Goal: Task Accomplishment & Management: Manage account settings

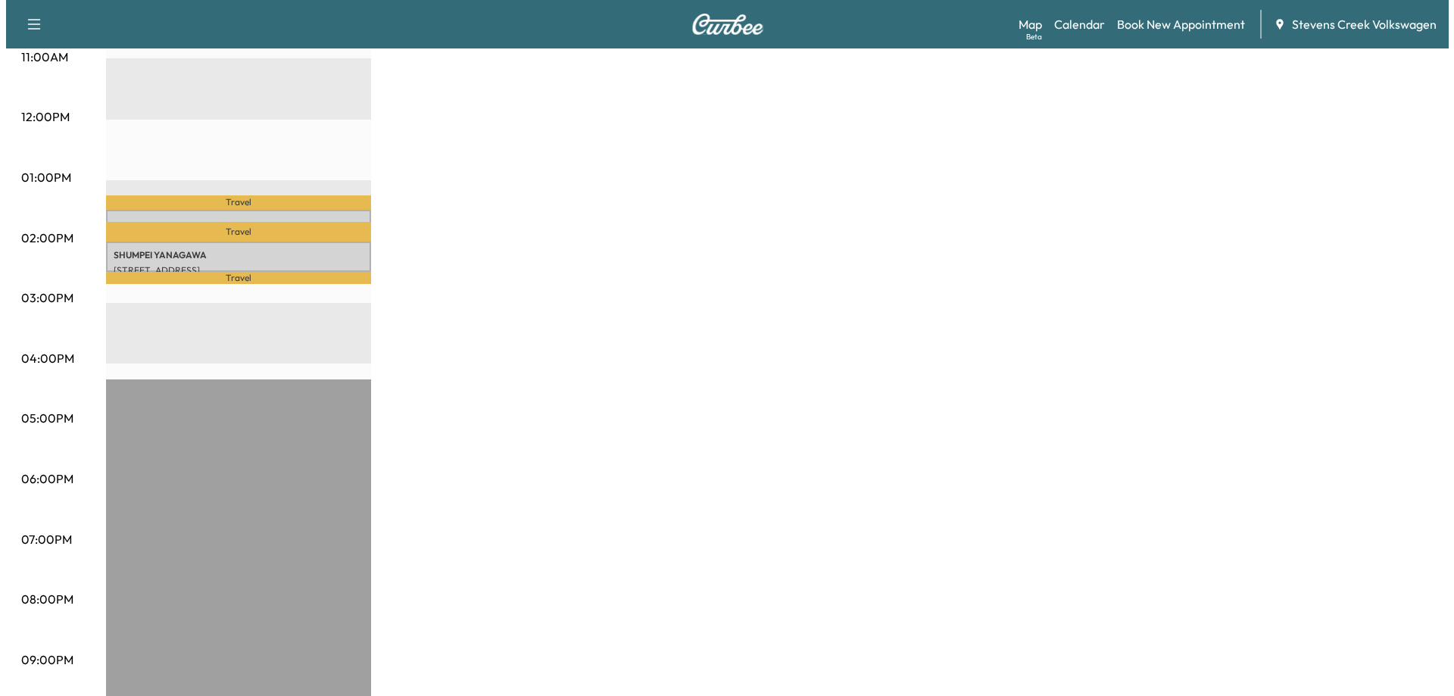
scroll to position [577, 0]
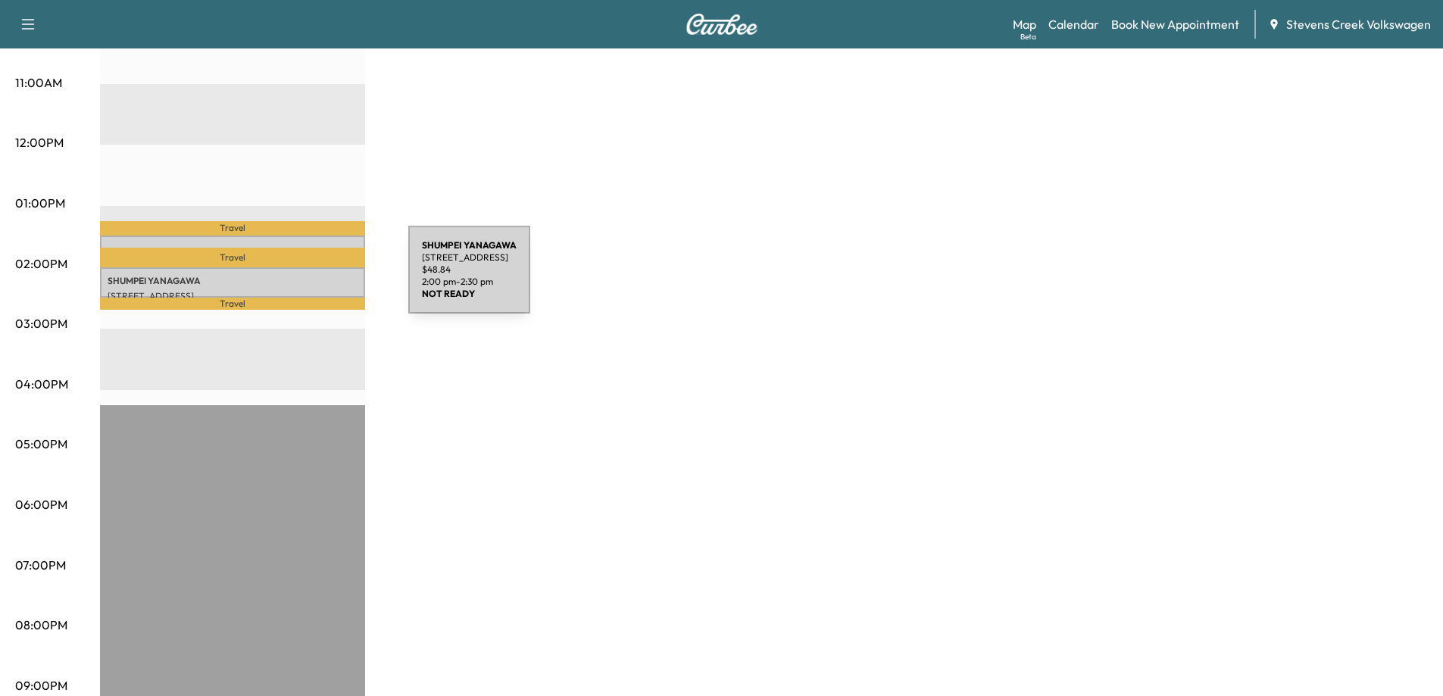
click at [295, 279] on p "[PERSON_NAME]" at bounding box center [233, 281] width 250 height 12
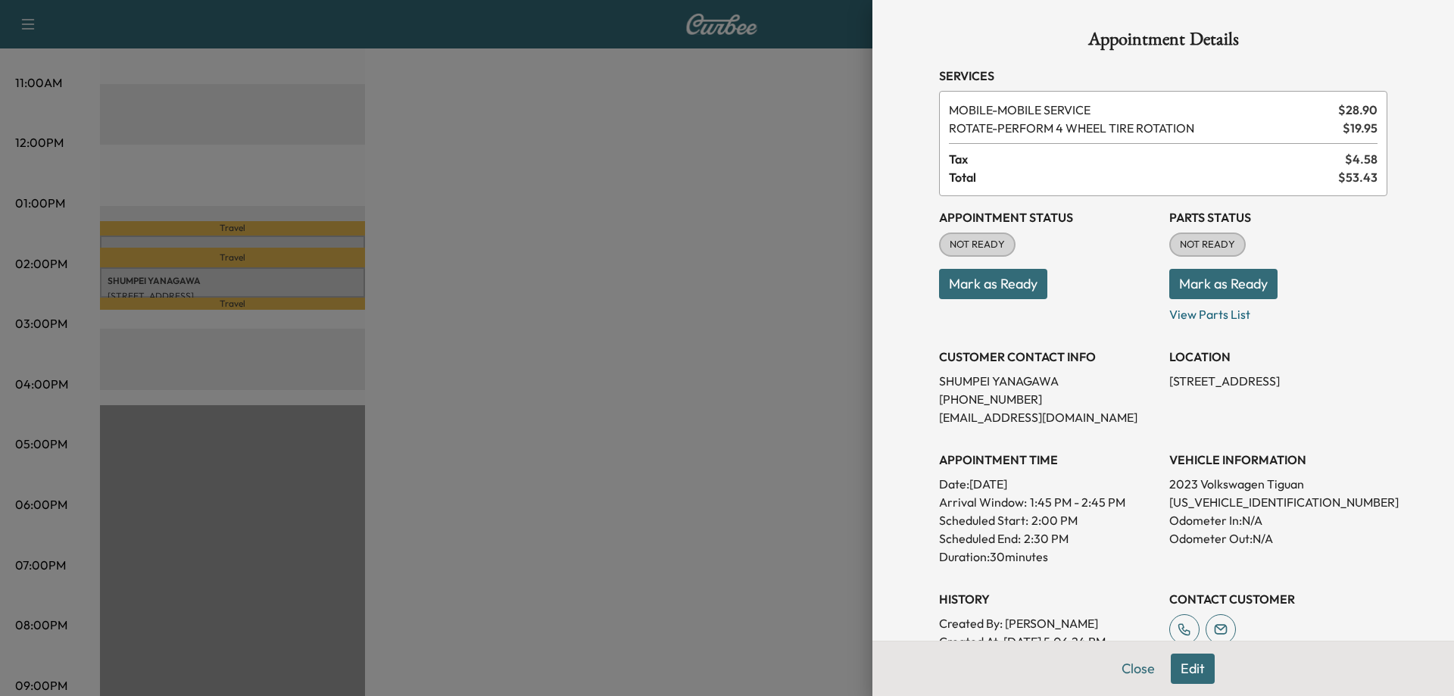
drag, startPoint x: 600, startPoint y: 330, endPoint x: 397, endPoint y: 268, distance: 212.2
click at [591, 326] on div at bounding box center [727, 348] width 1454 height 696
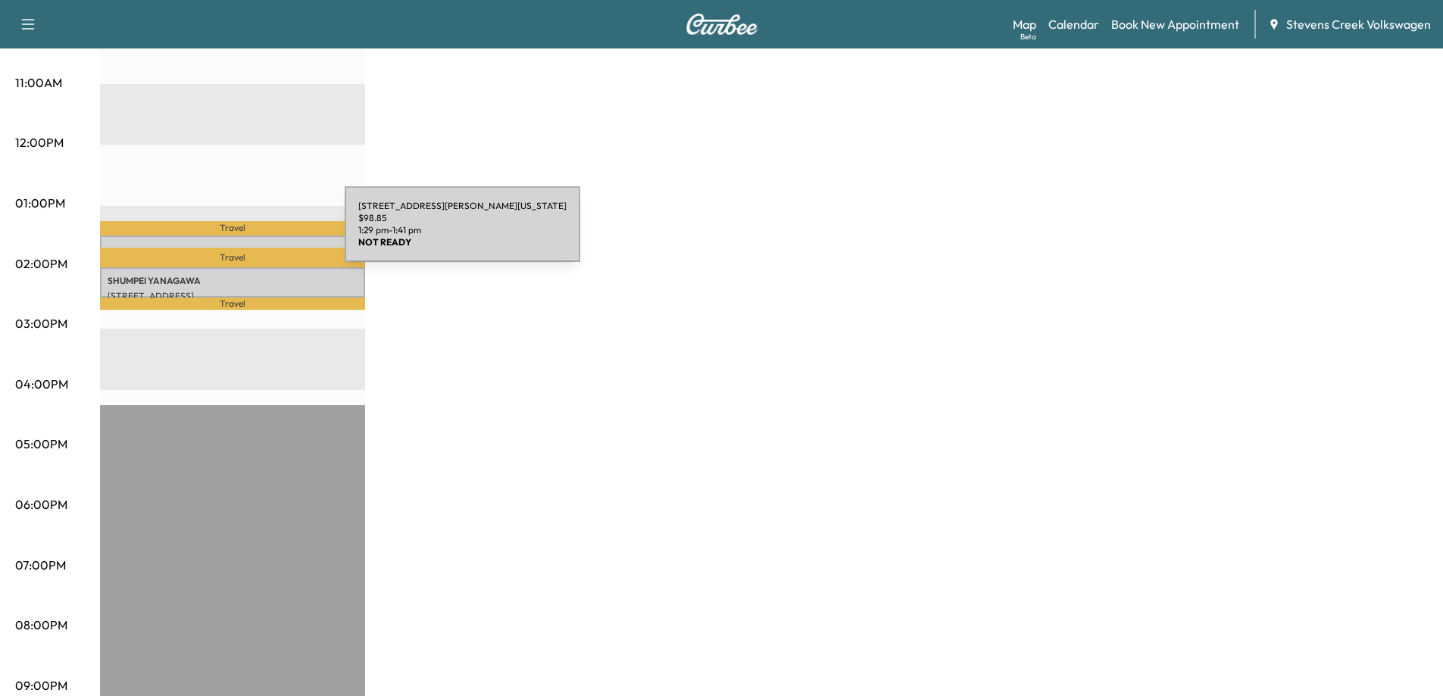
click at [231, 239] on div "[STREET_ADDRESS][PERSON_NAME][US_STATE] $ 98.85 1:29 pm - 1:41 pm" at bounding box center [232, 243] width 265 height 15
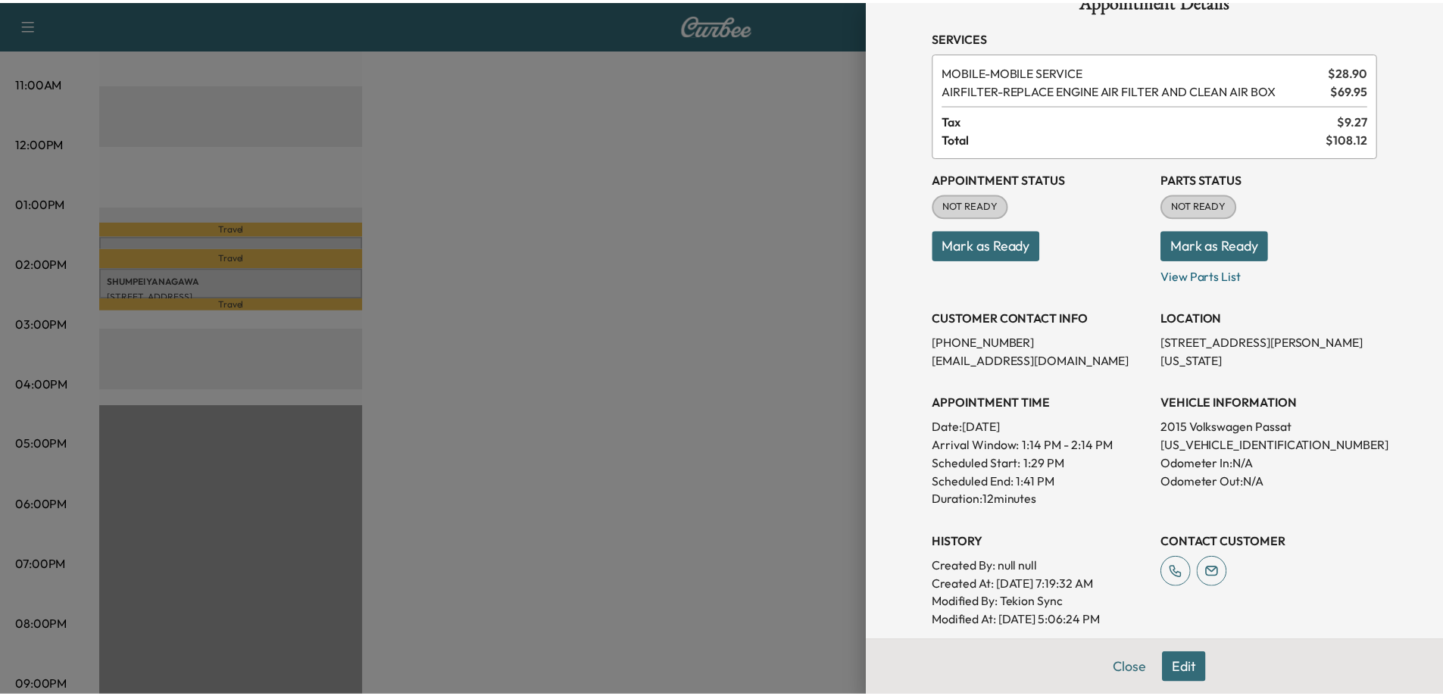
scroll to position [0, 0]
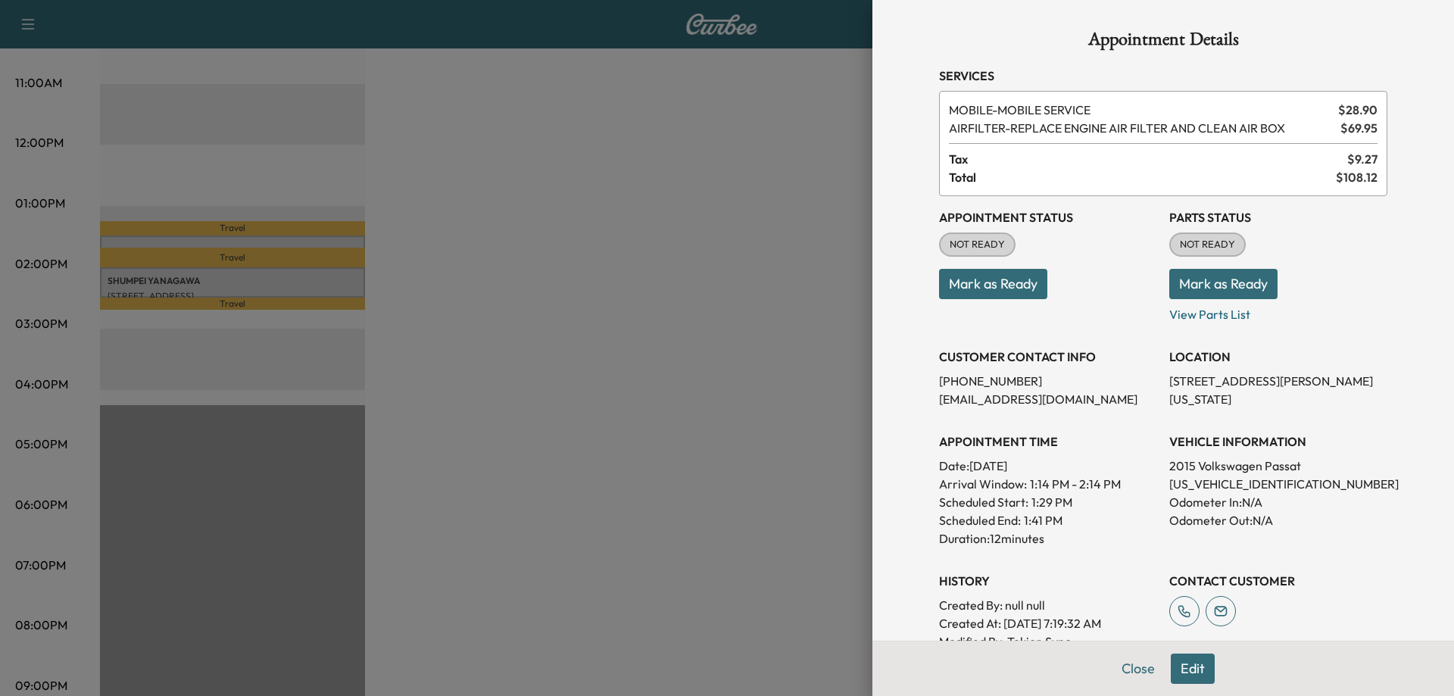
click at [642, 386] on div at bounding box center [727, 348] width 1454 height 696
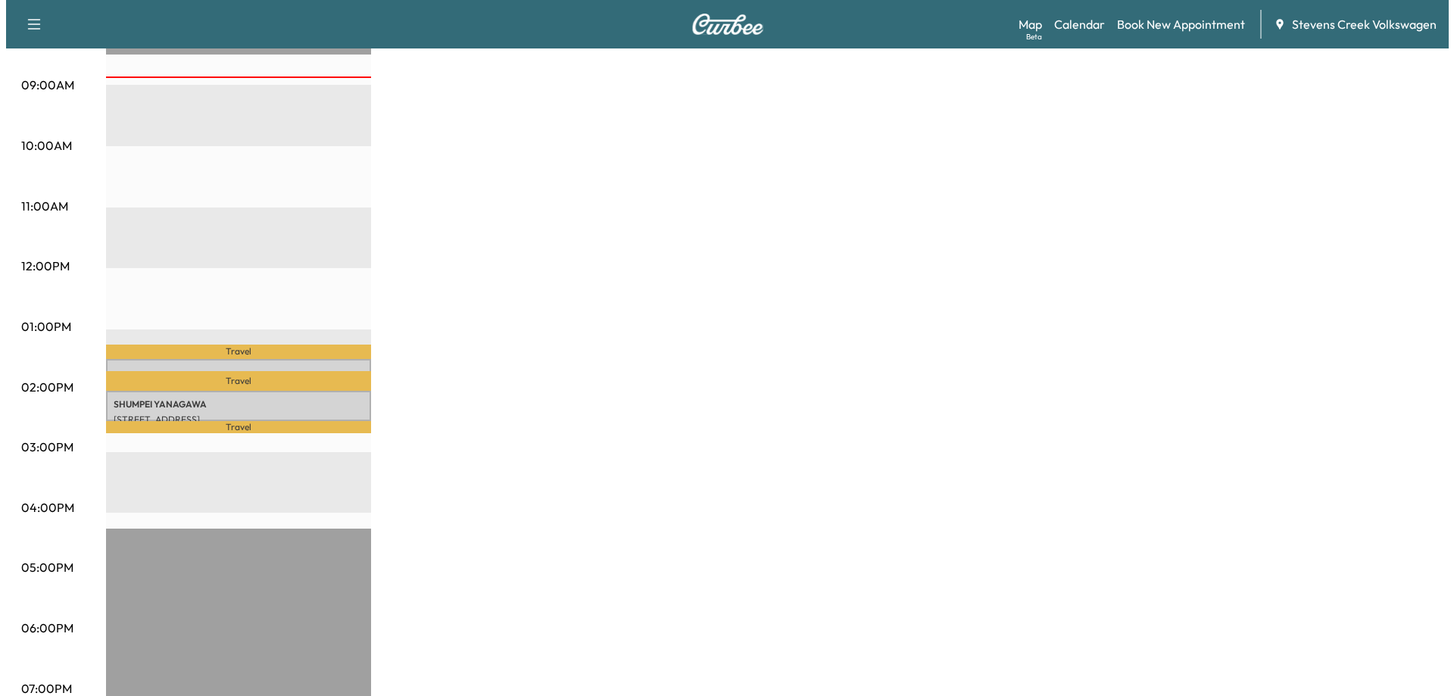
scroll to position [454, 0]
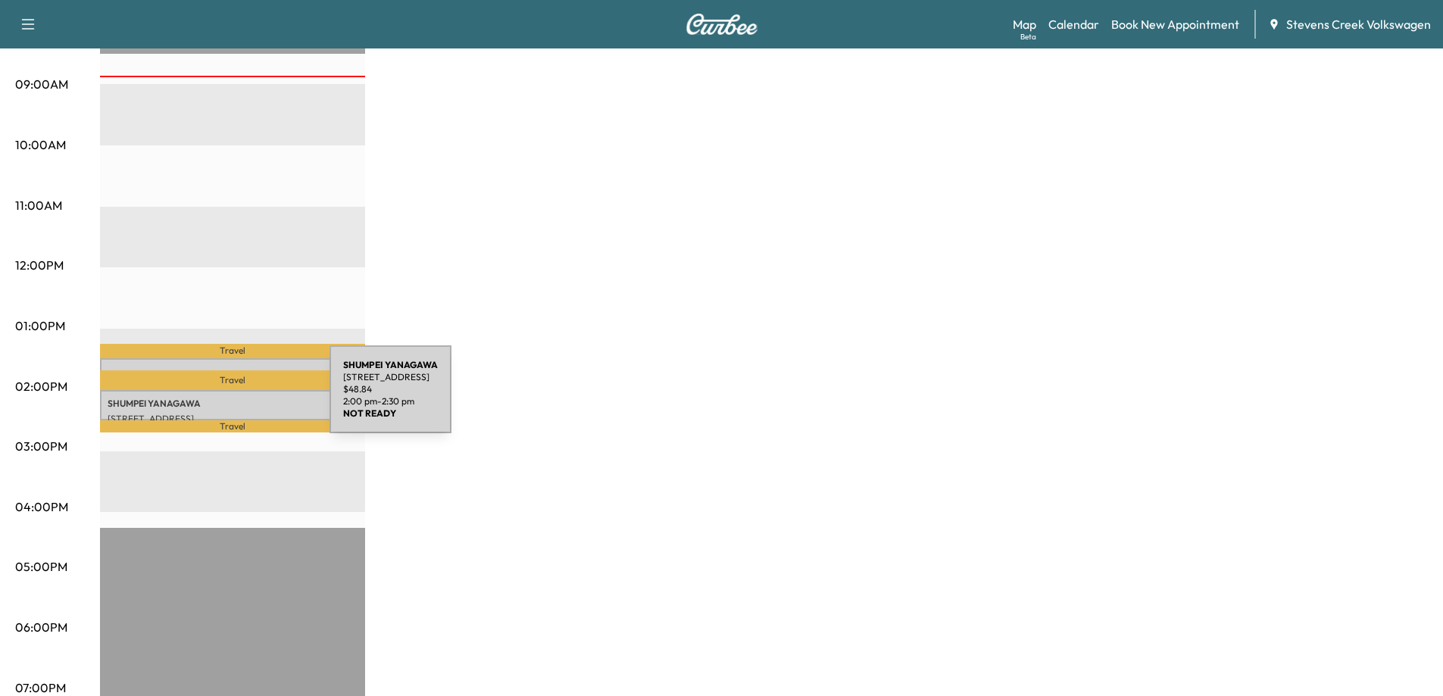
click at [216, 398] on p "[PERSON_NAME]" at bounding box center [233, 404] width 250 height 12
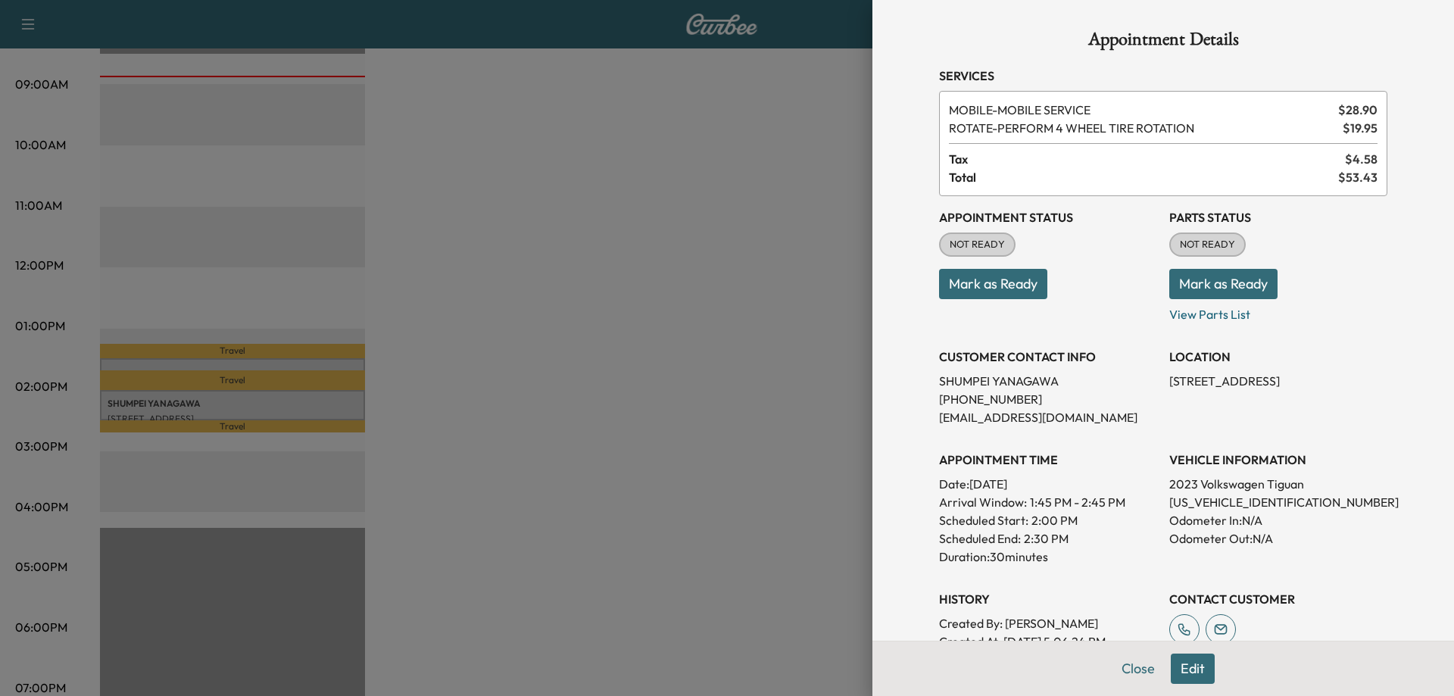
click at [619, 483] on div at bounding box center [727, 348] width 1454 height 696
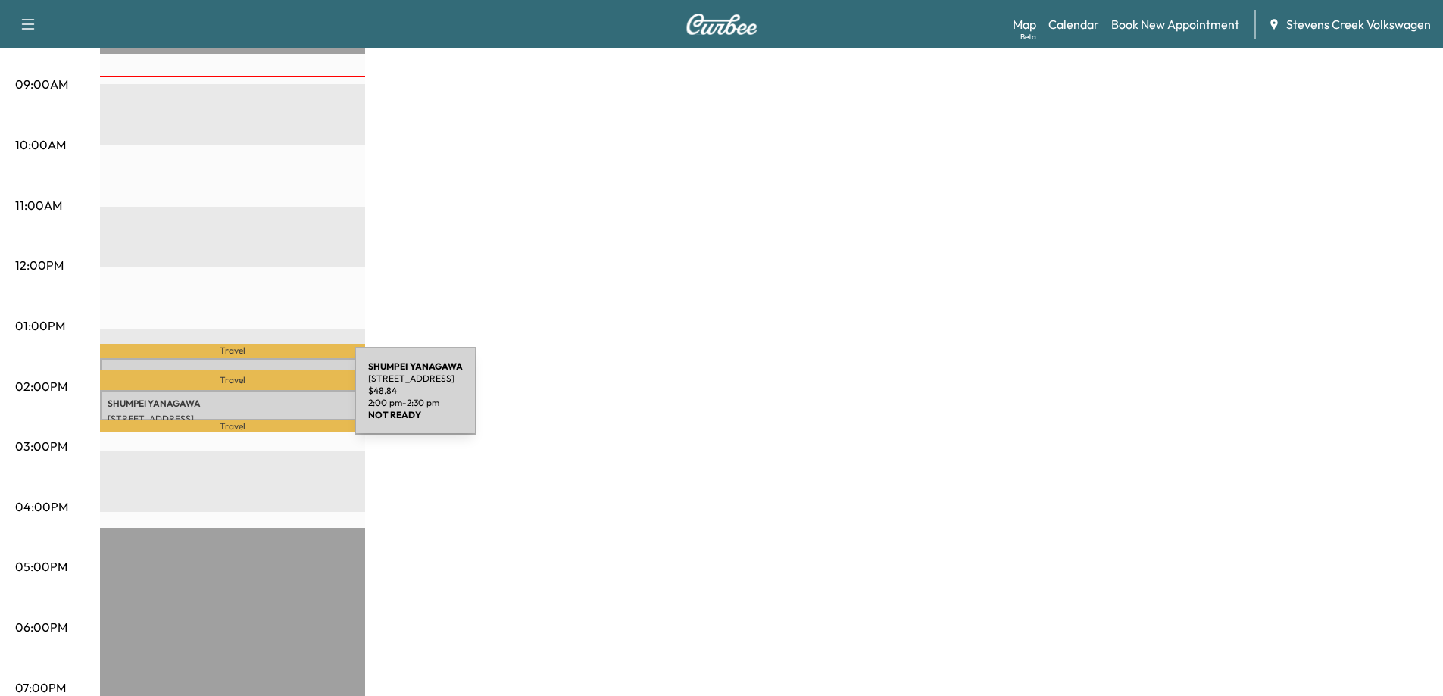
click at [241, 398] on p "[PERSON_NAME]" at bounding box center [233, 404] width 250 height 12
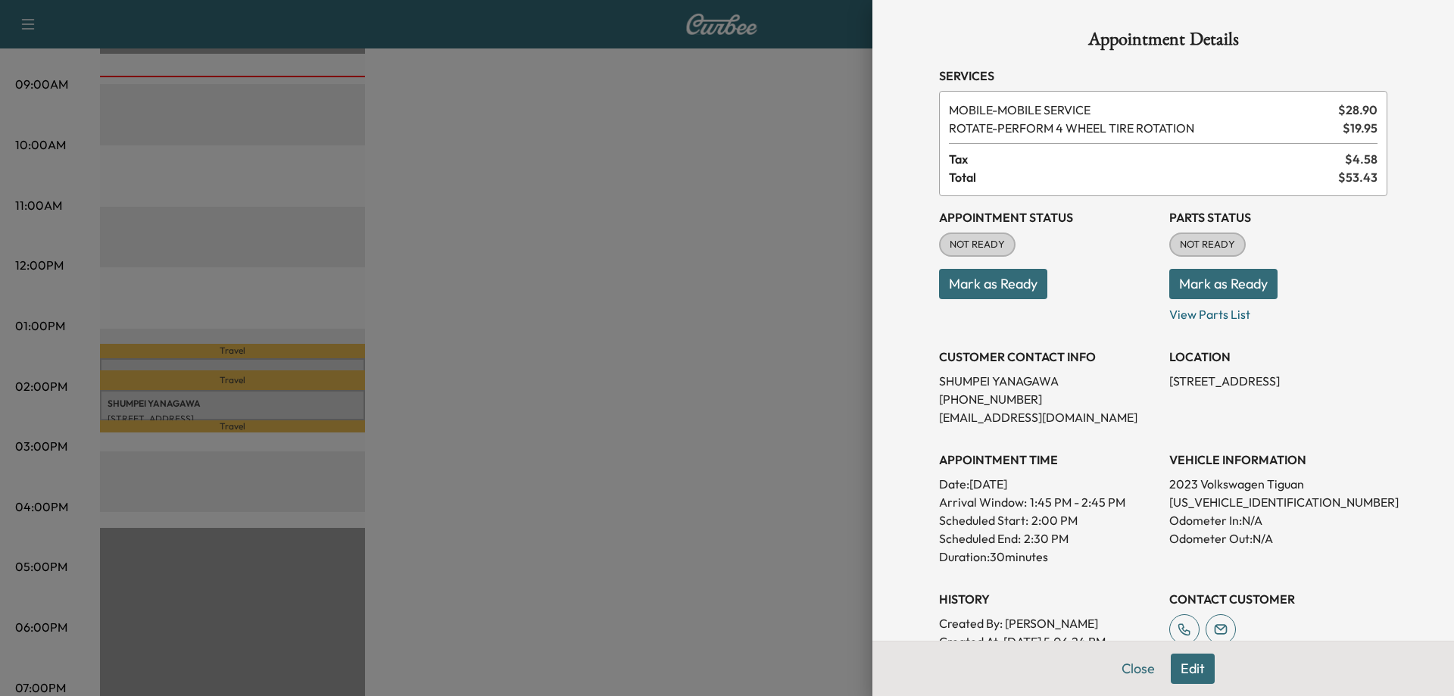
click at [699, 453] on div at bounding box center [727, 348] width 1454 height 696
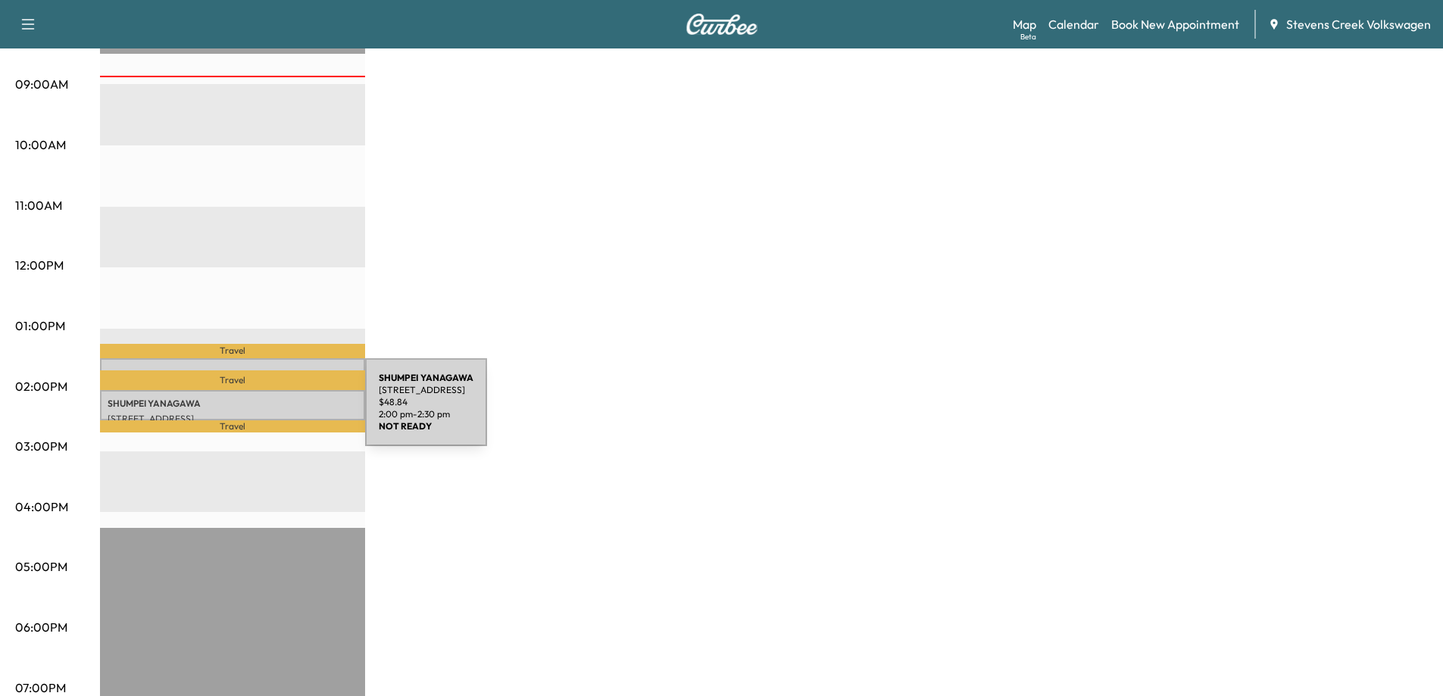
click at [250, 406] on div "[PERSON_NAME] [STREET_ADDRESS] $ 48.84 2:00 pm - 2:30 pm" at bounding box center [232, 405] width 265 height 30
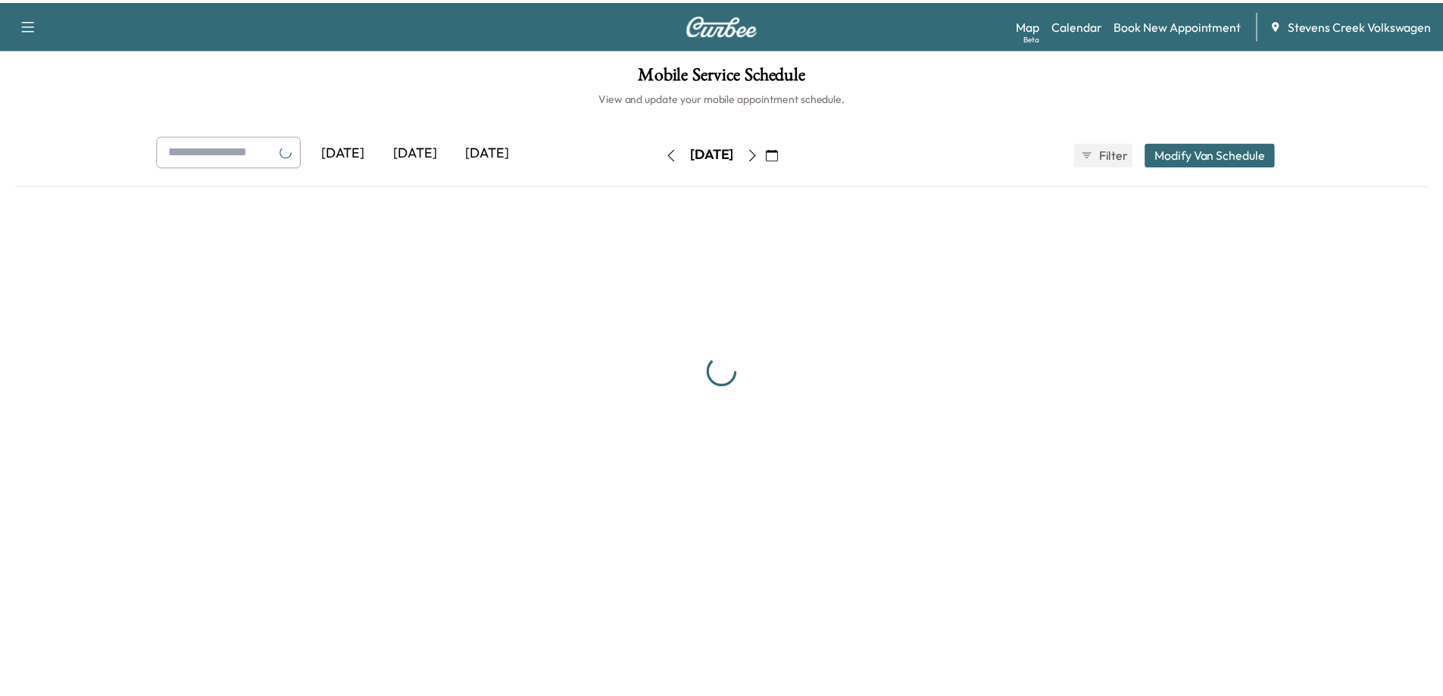
scroll to position [454, 0]
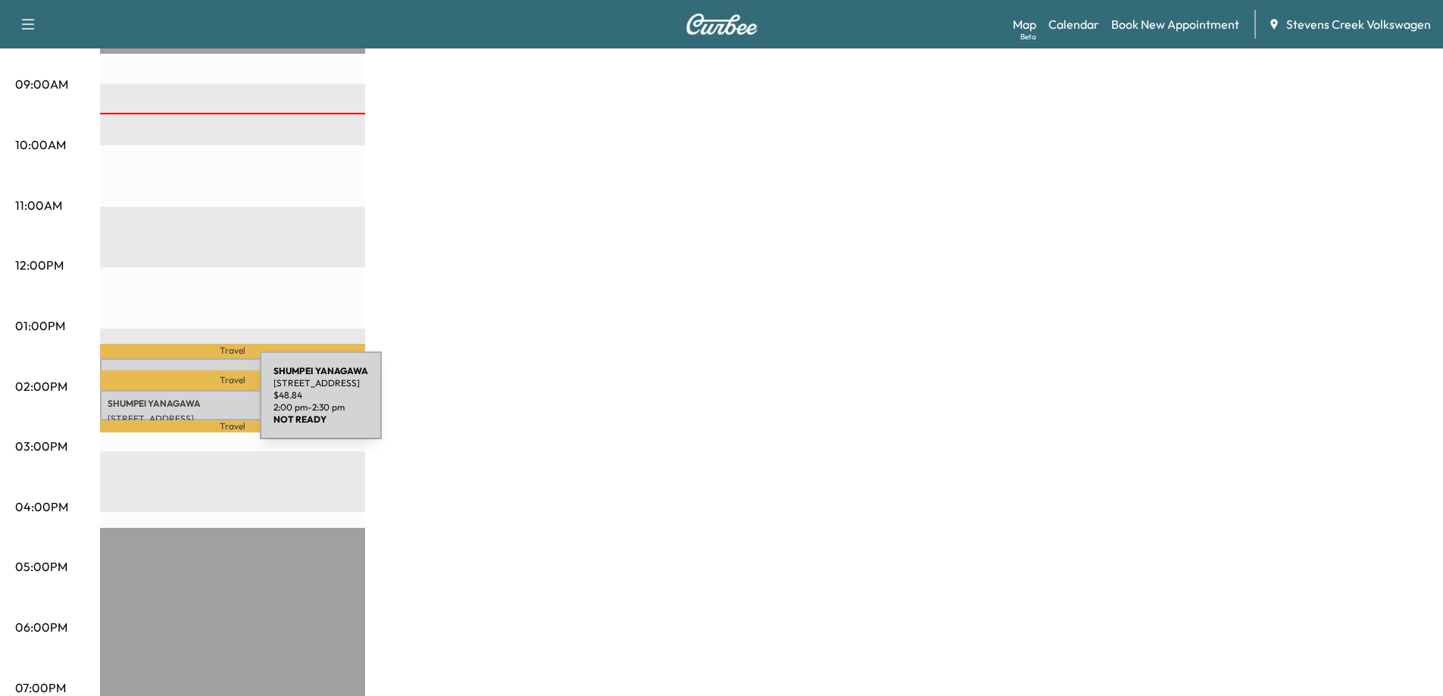
click at [147, 404] on p "[PERSON_NAME]" at bounding box center [233, 404] width 250 height 12
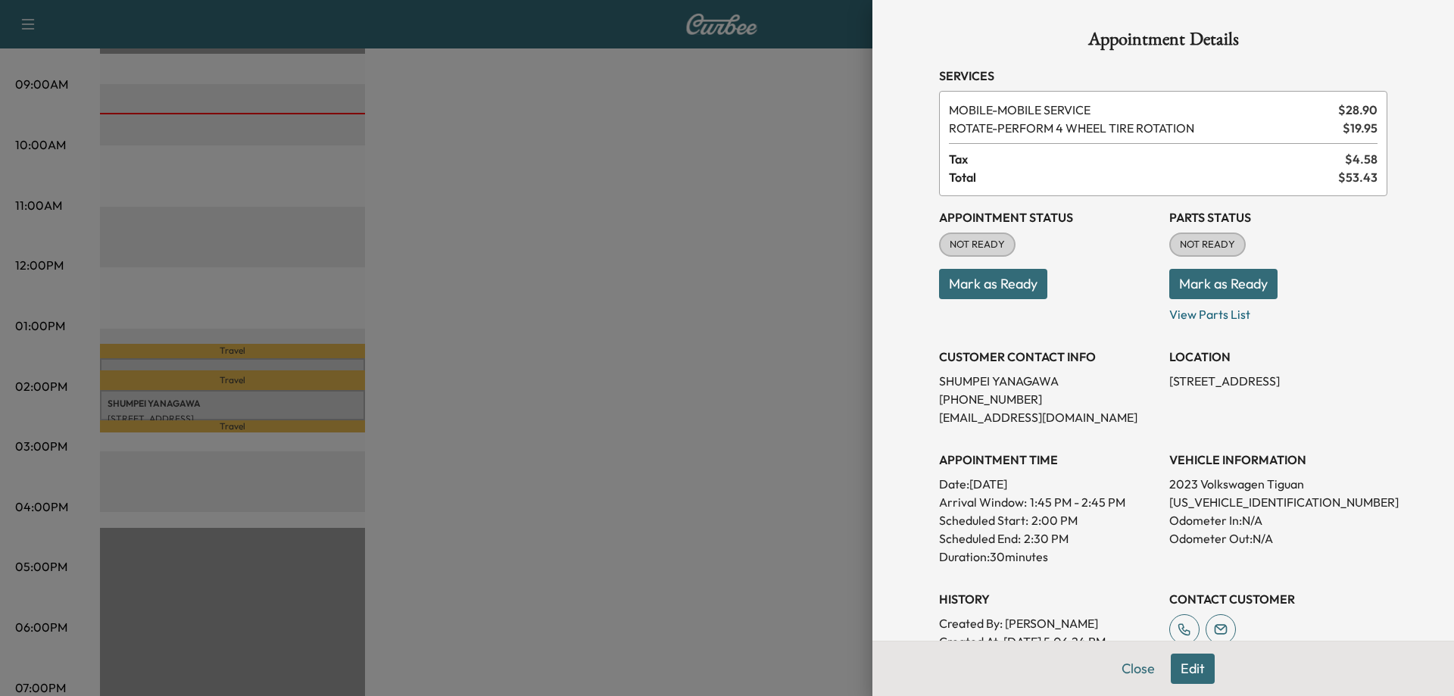
click at [670, 500] on div at bounding box center [727, 348] width 1454 height 696
